Goal: Find contact information: Obtain details needed to contact an individual or organization

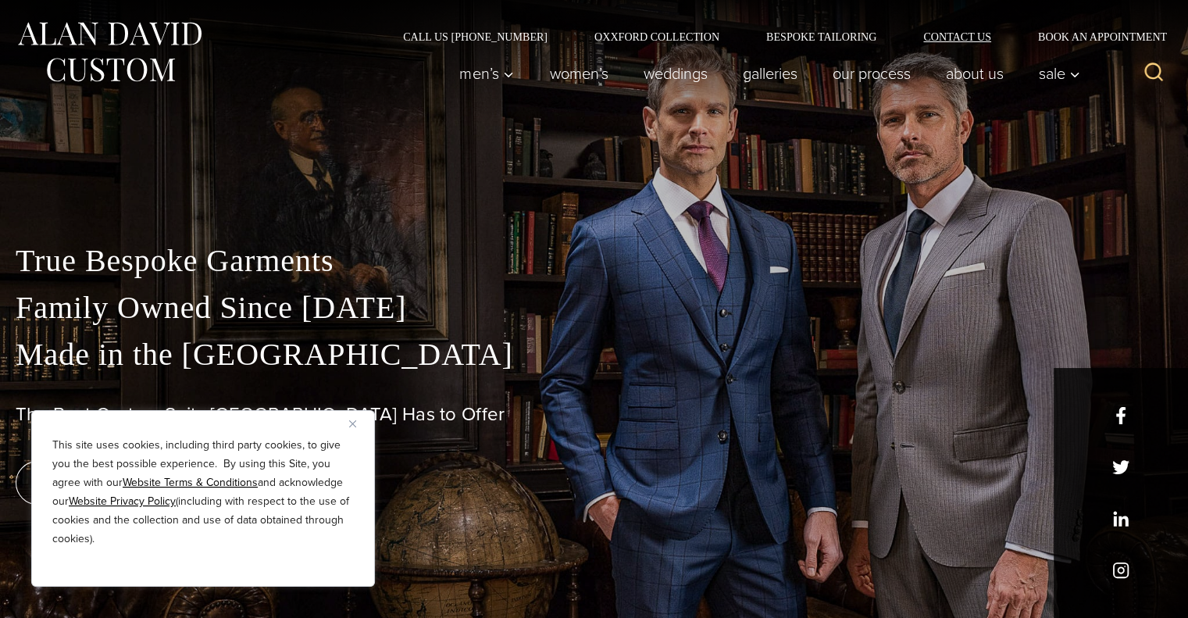
click at [960, 40] on link "Contact Us" at bounding box center [957, 36] width 115 height 11
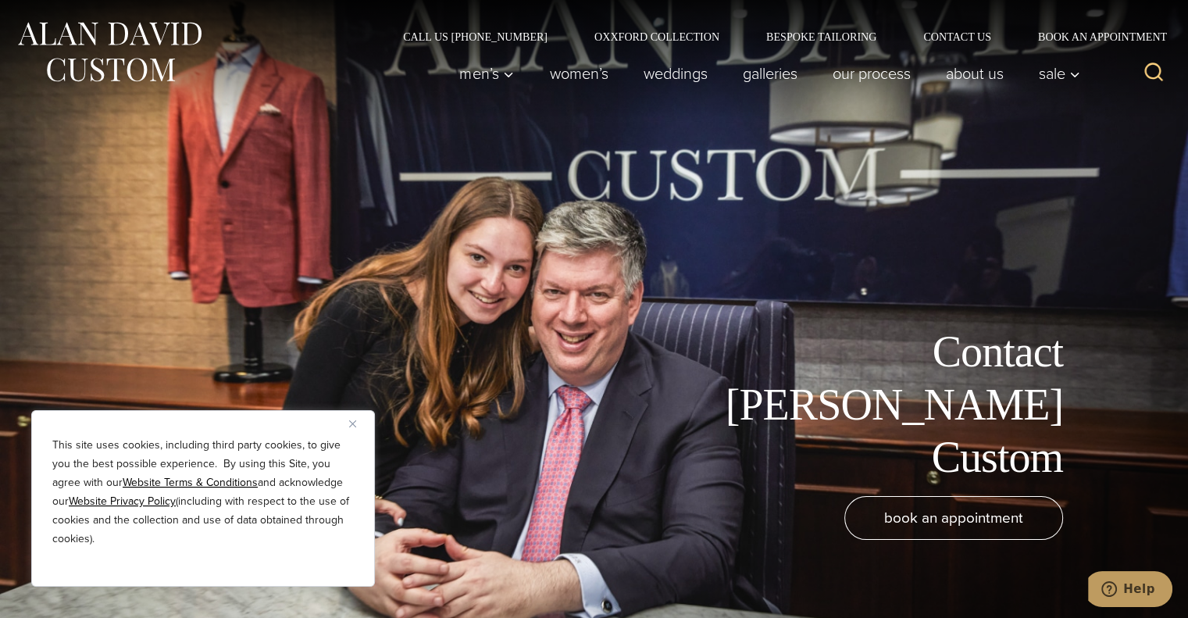
click at [358, 421] on button "Close" at bounding box center [358, 423] width 19 height 19
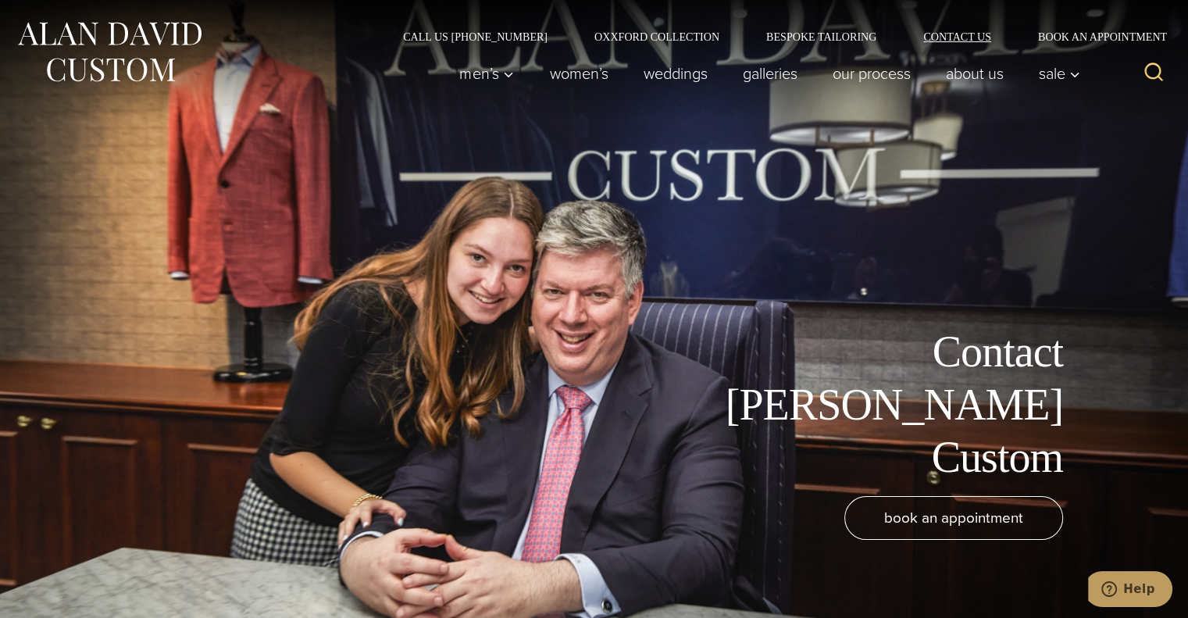
click at [965, 36] on link "Contact Us" at bounding box center [957, 36] width 115 height 11
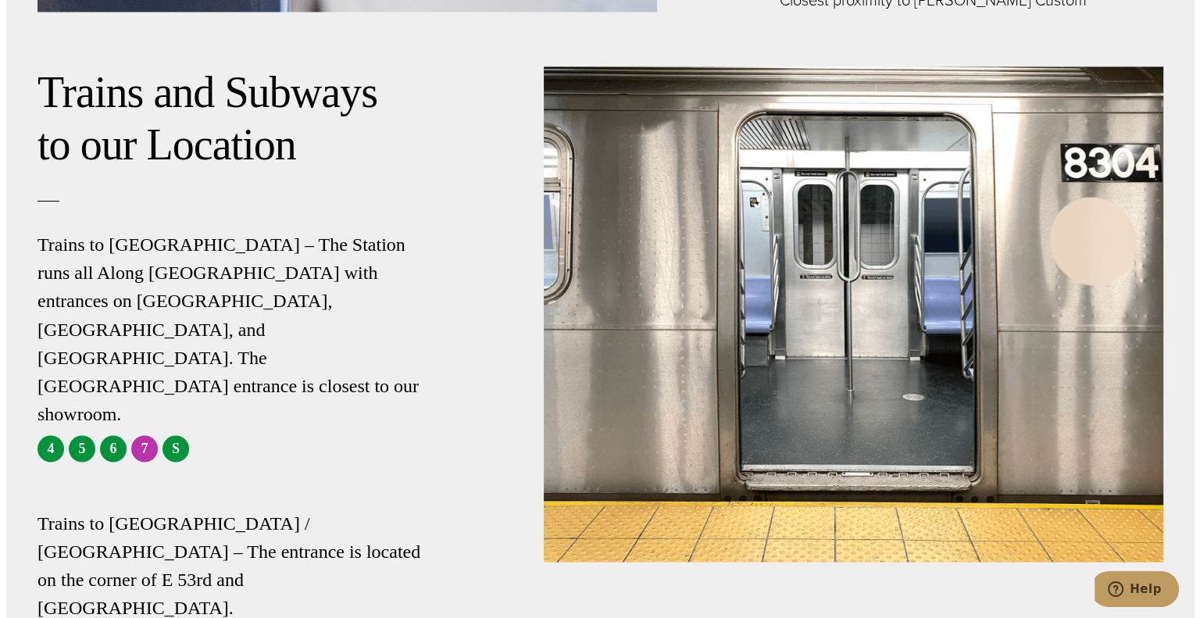
scroll to position [2578, 0]
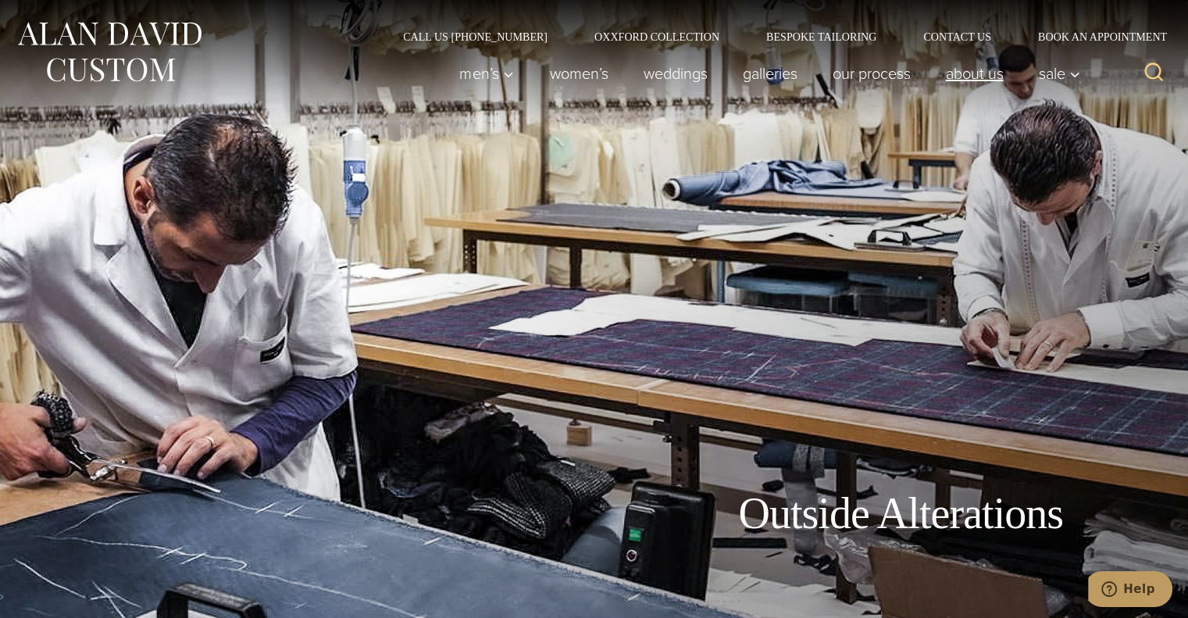
click at [986, 69] on link "About Us" at bounding box center [974, 73] width 93 height 31
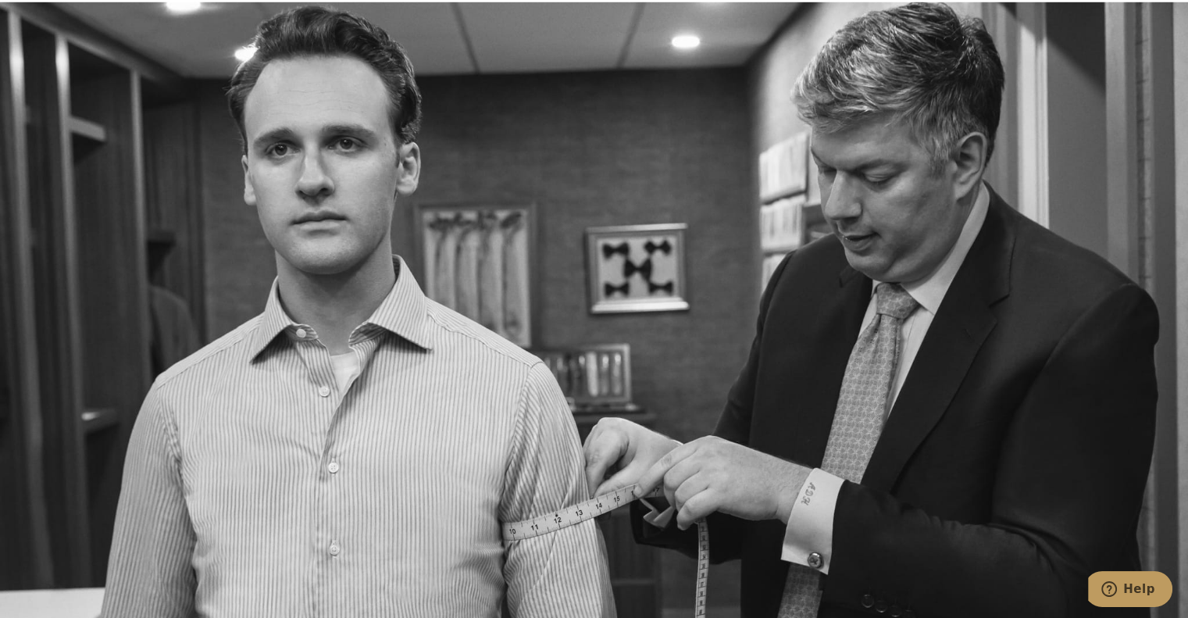
scroll to position [4608, 0]
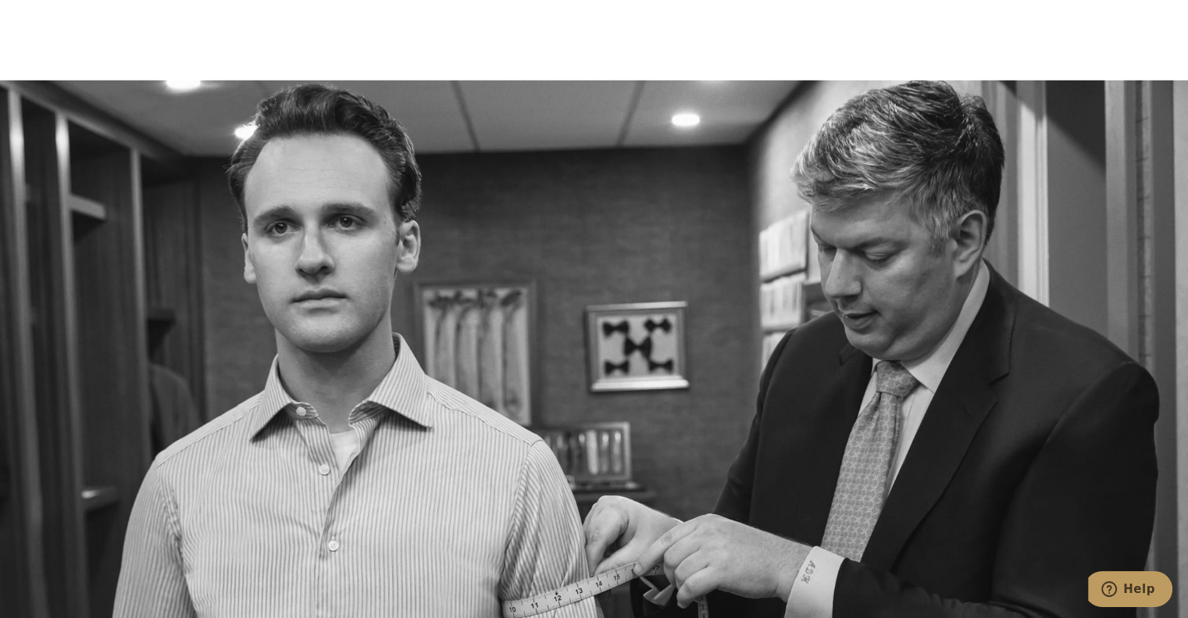
drag, startPoint x: 1179, startPoint y: 393, endPoint x: 1199, endPoint y: 376, distance: 26.1
click at [1187, 336] on div at bounding box center [594, 389] width 1188 height 618
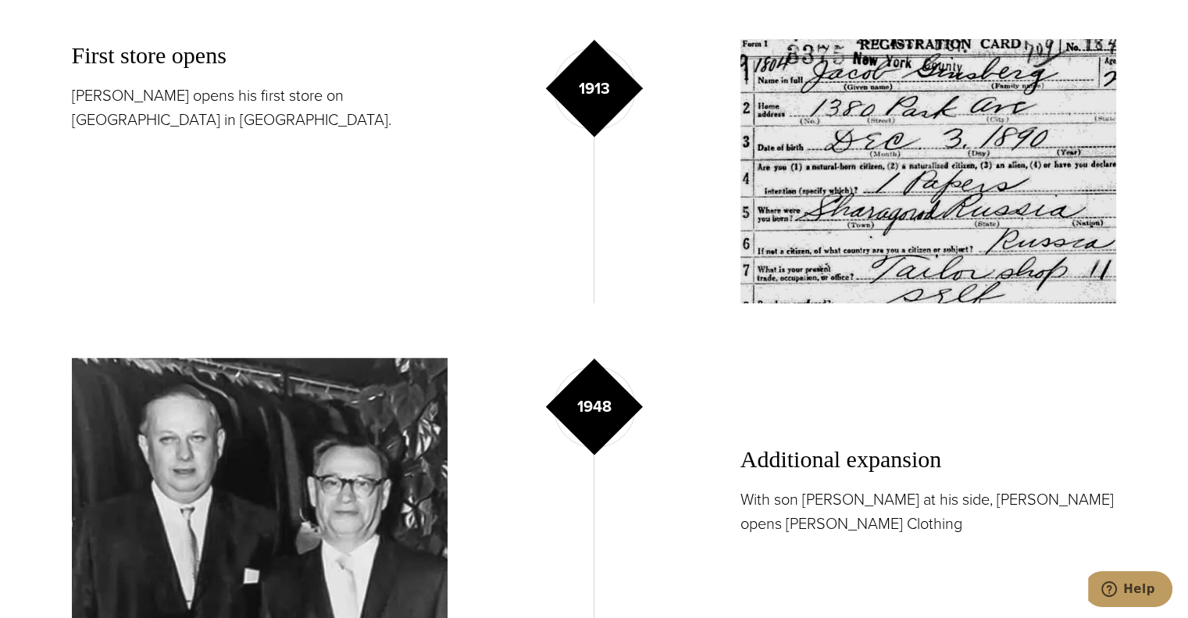
scroll to position [0, 0]
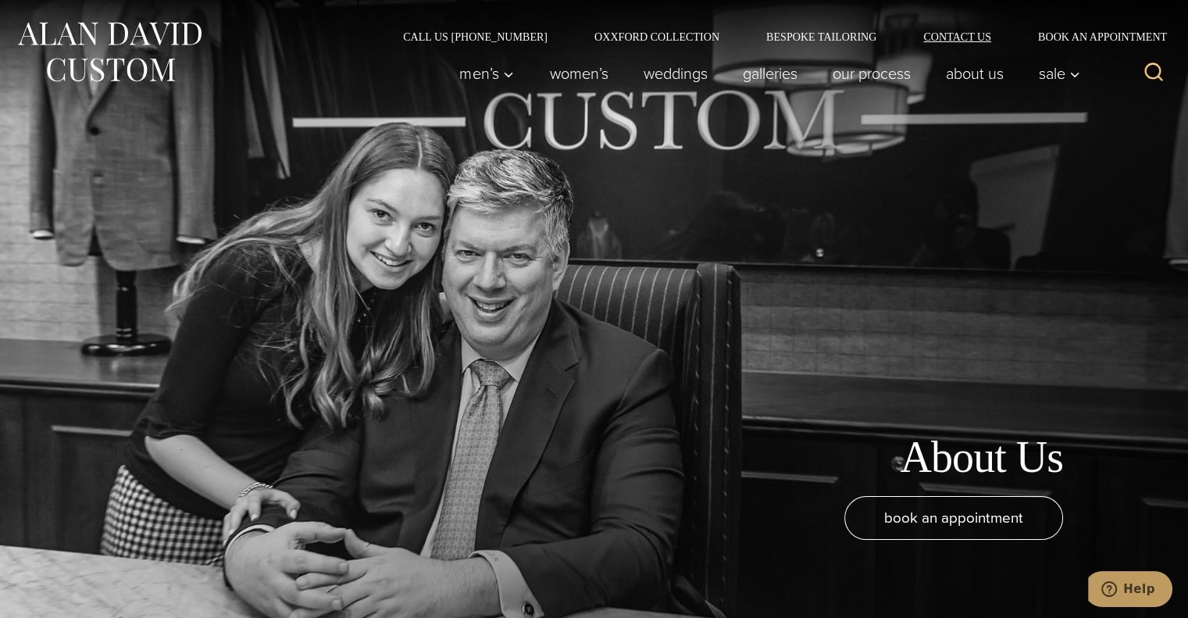
click at [961, 31] on link "Contact Us" at bounding box center [957, 36] width 115 height 11
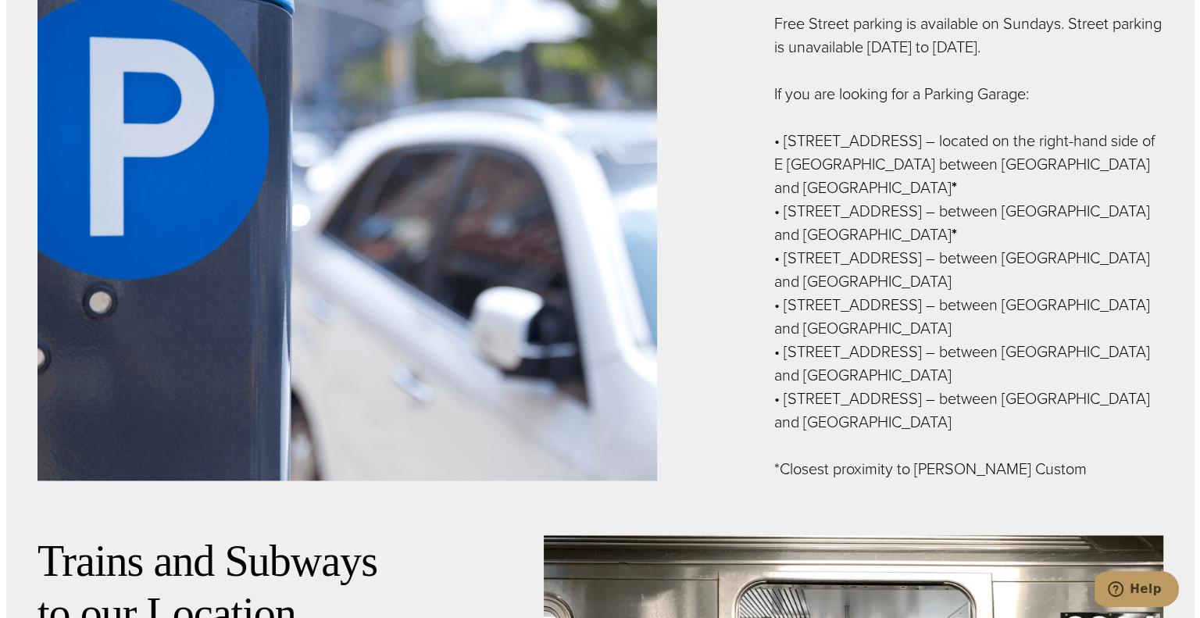
scroll to position [2499, 0]
